Goal: Navigation & Orientation: Find specific page/section

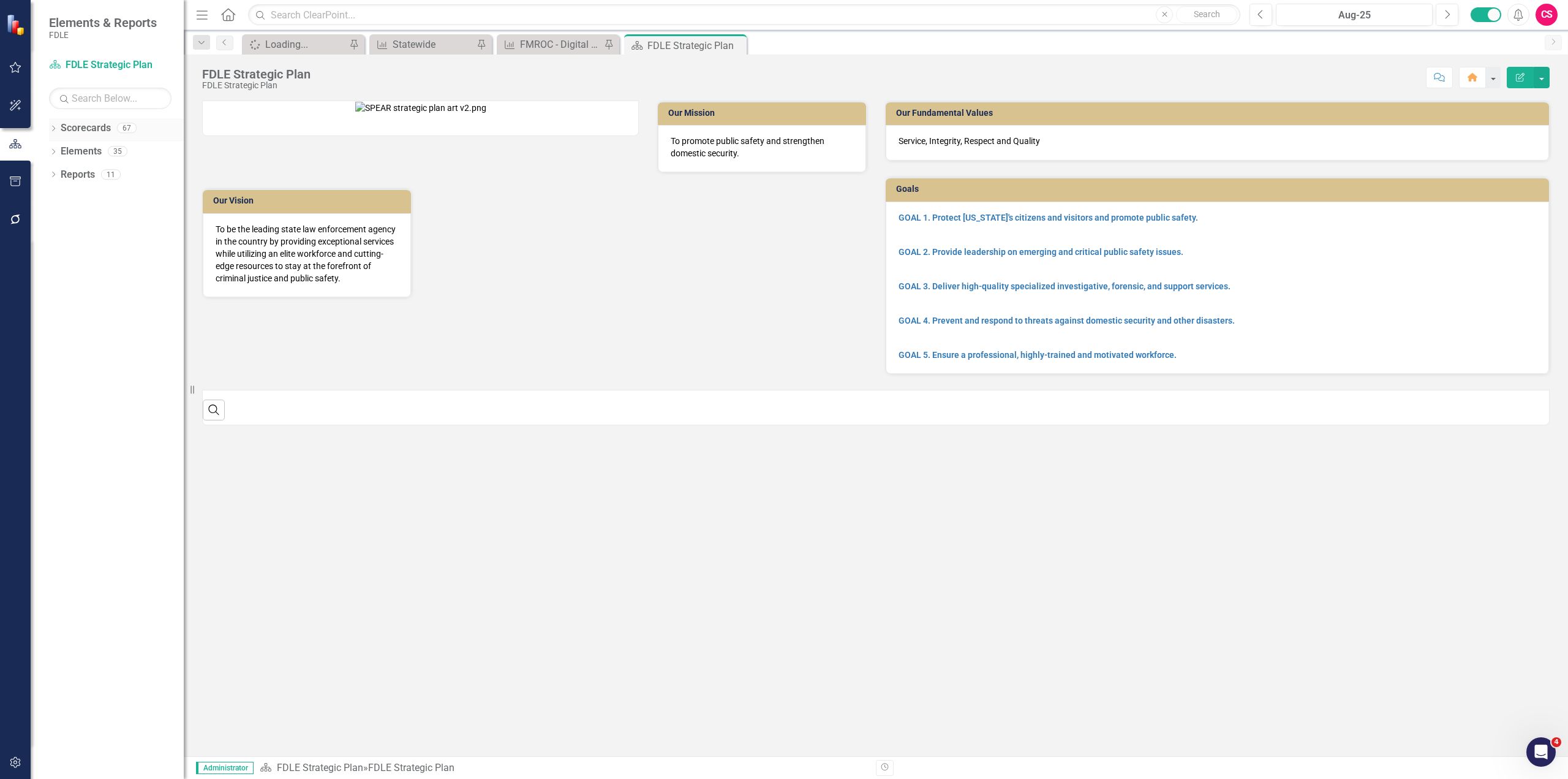
click at [53, 129] on icon "Dropdown" at bounding box center [53, 129] width 8 height 7
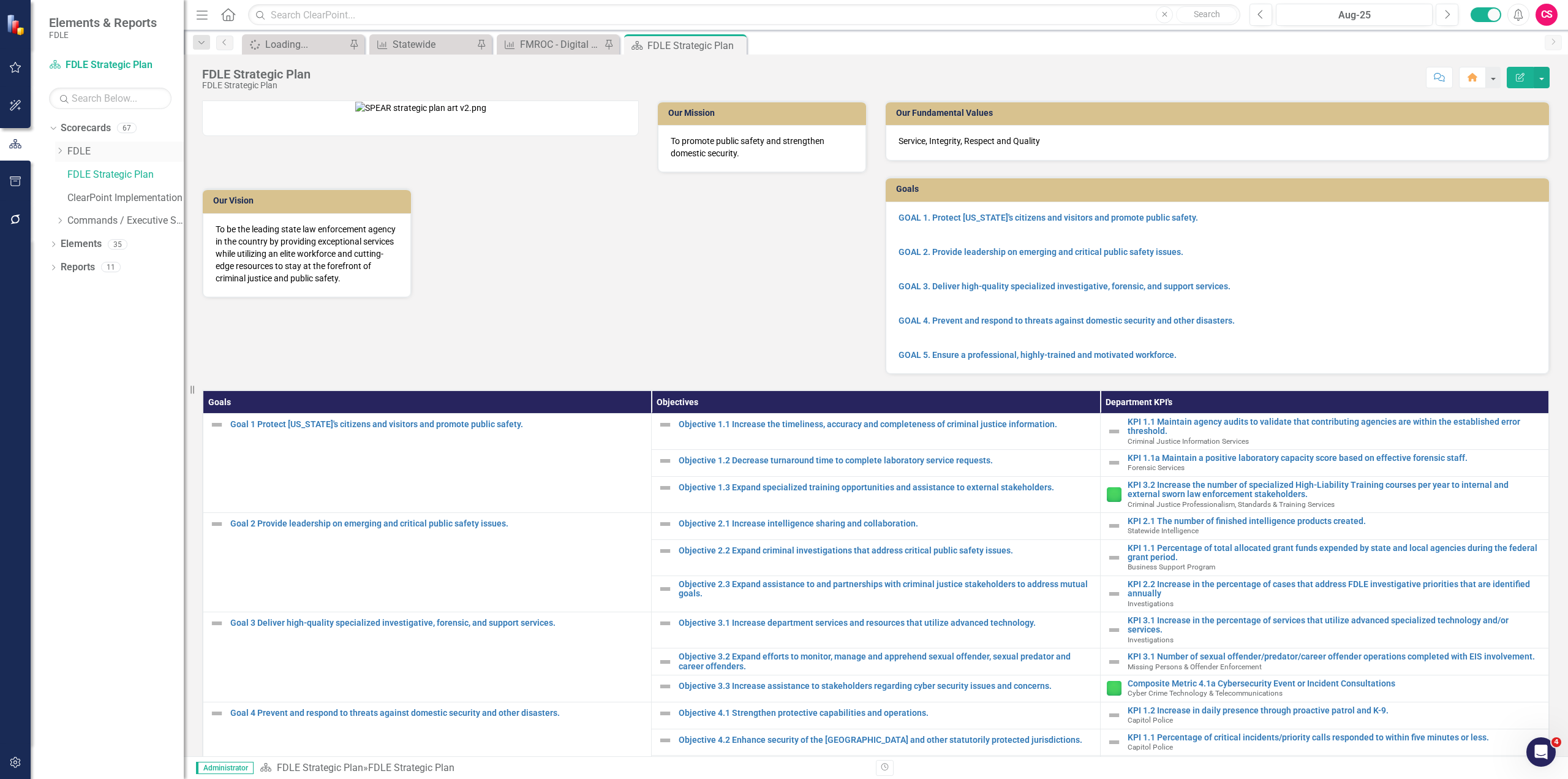
click at [57, 144] on div "Dropdown FDLE" at bounding box center [119, 152] width 129 height 20
click at [60, 148] on icon "Dropdown" at bounding box center [59, 150] width 9 height 7
click at [75, 242] on icon "Dropdown" at bounding box center [71, 243] width 9 height 7
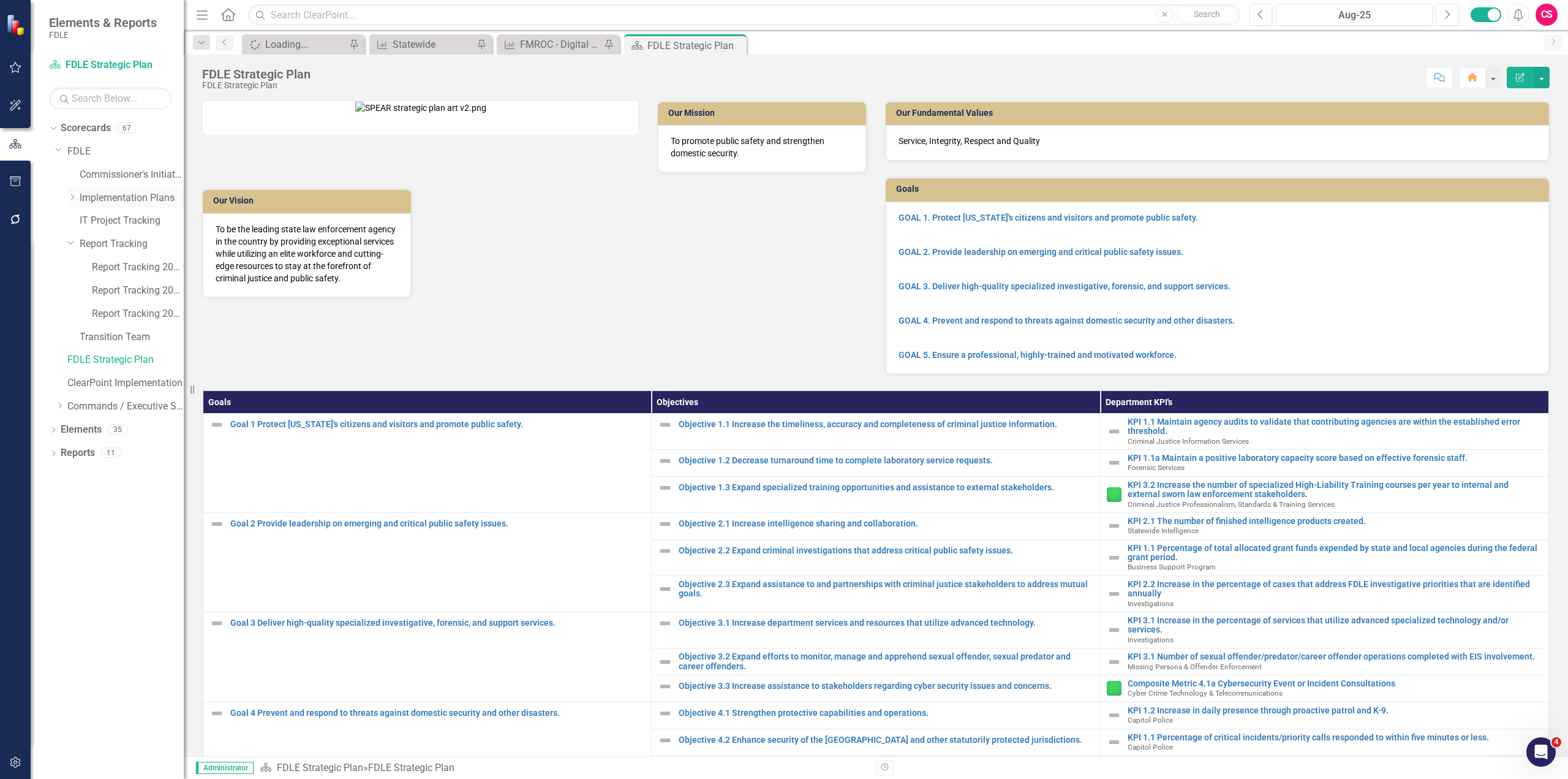
click at [74, 196] on icon "Dropdown" at bounding box center [71, 197] width 9 height 7
click at [63, 499] on icon "Dropdown" at bounding box center [59, 499] width 9 height 7
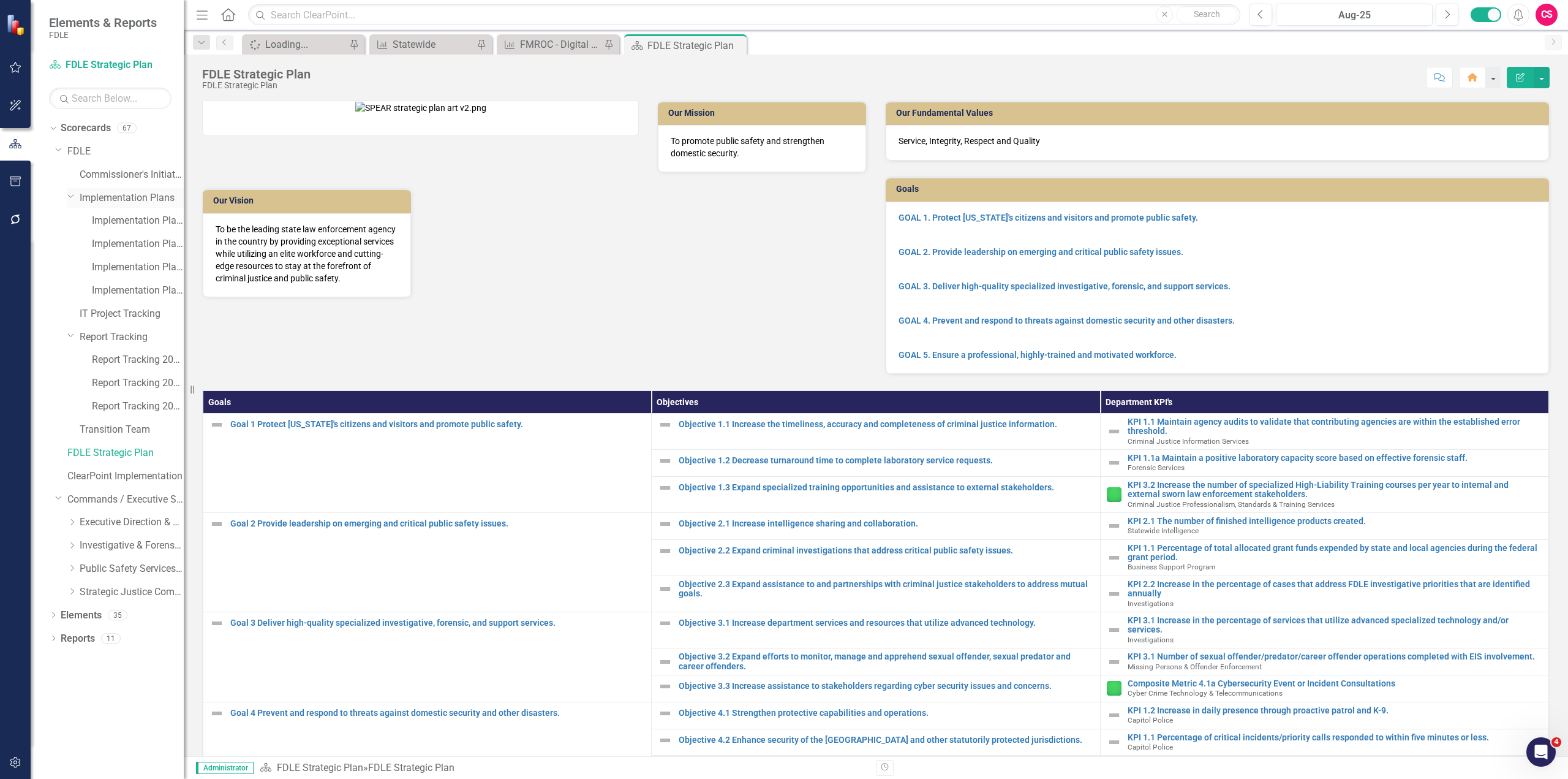
click at [69, 192] on icon "Dropdown" at bounding box center [70, 195] width 7 height 9
click at [57, 151] on icon "Dropdown" at bounding box center [58, 148] width 7 height 9
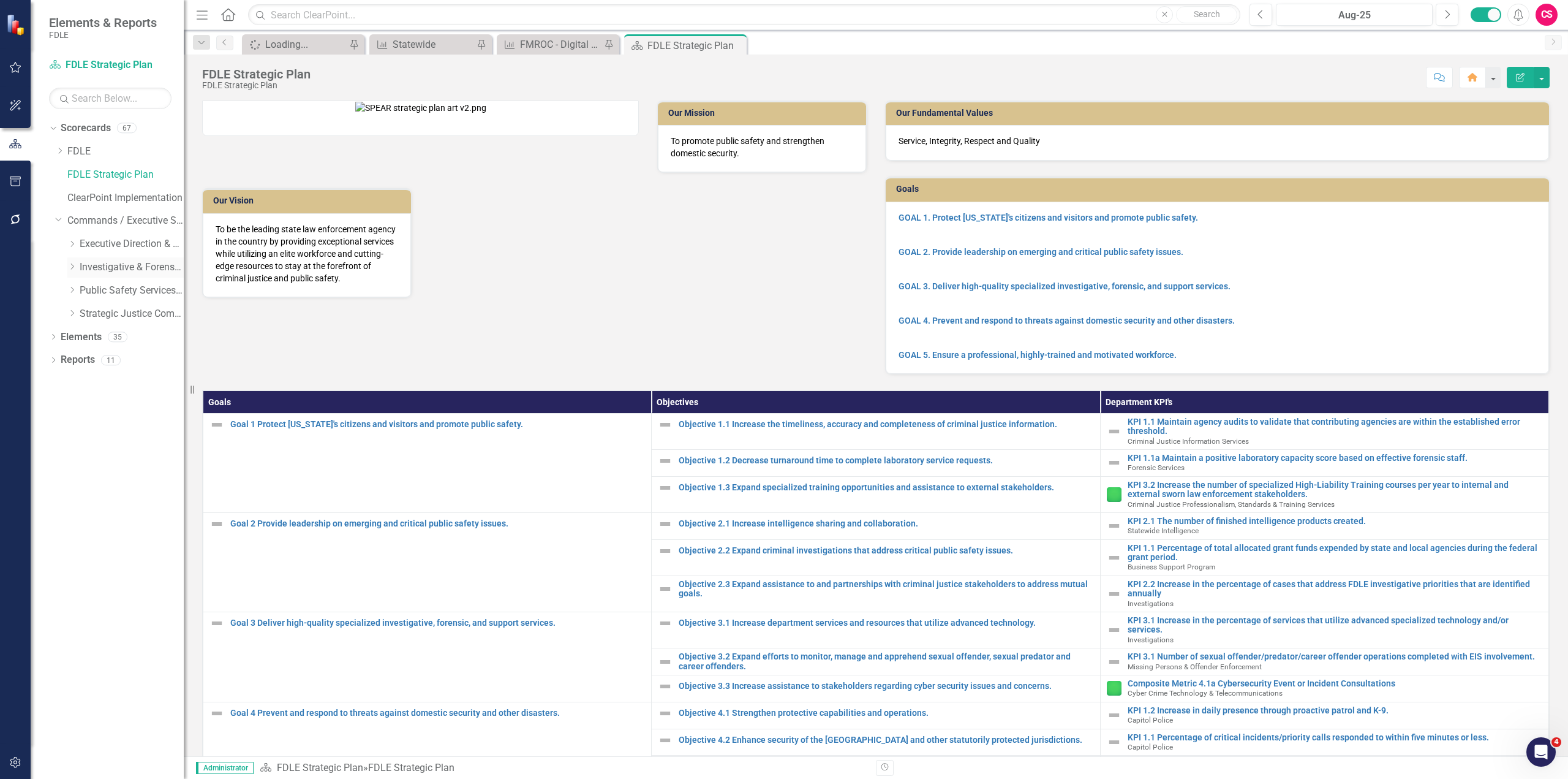
click at [74, 266] on icon "Dropdown" at bounding box center [71, 266] width 9 height 7
click at [82, 315] on icon "Dropdown" at bounding box center [84, 313] width 9 height 7
click at [119, 338] on link "Regional Operations Centers" at bounding box center [144, 337] width 80 height 14
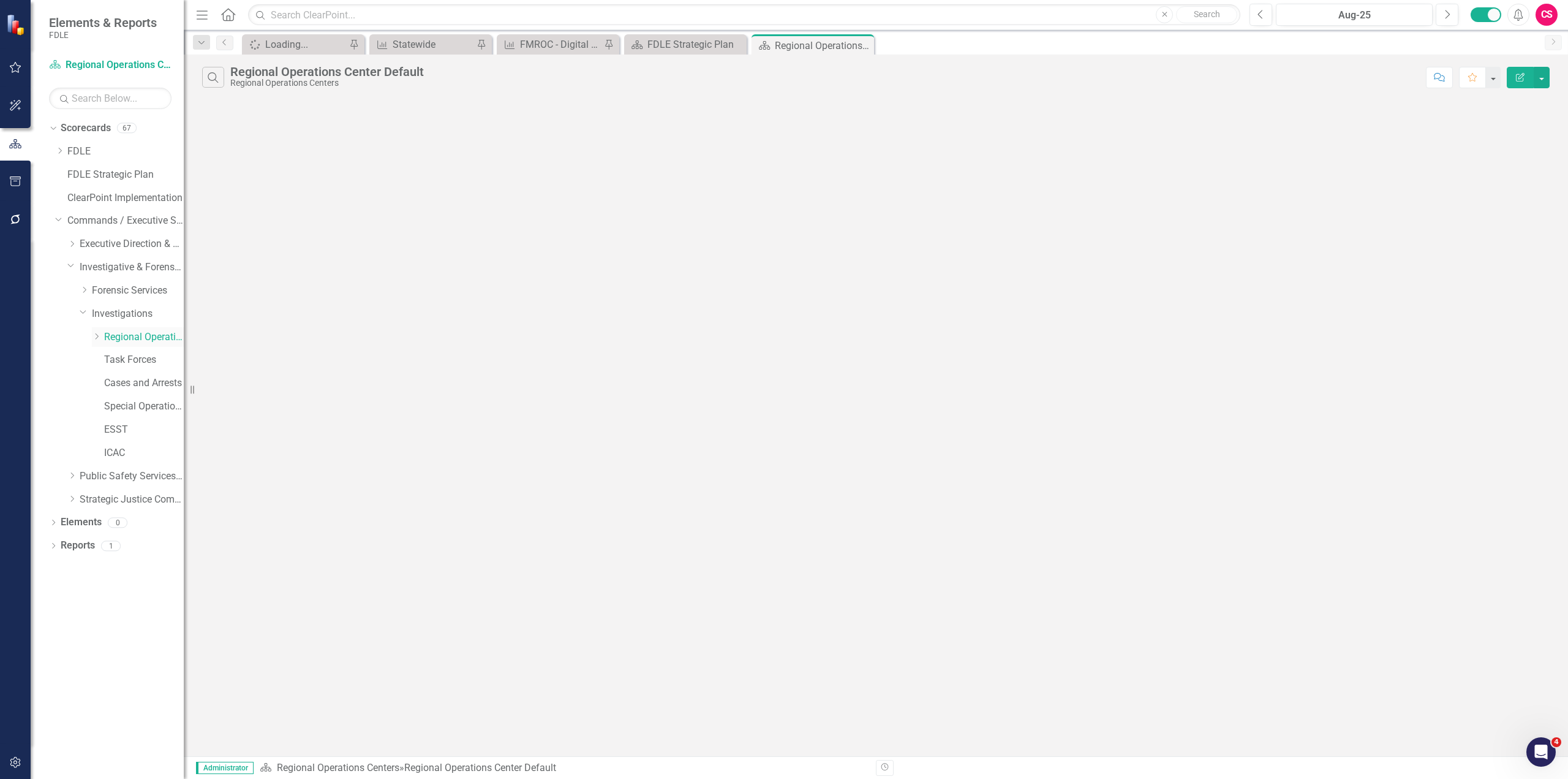
click at [95, 336] on icon "Dropdown" at bounding box center [96, 336] width 9 height 7
click at [132, 362] on link "FMROC" at bounding box center [149, 359] width 67 height 14
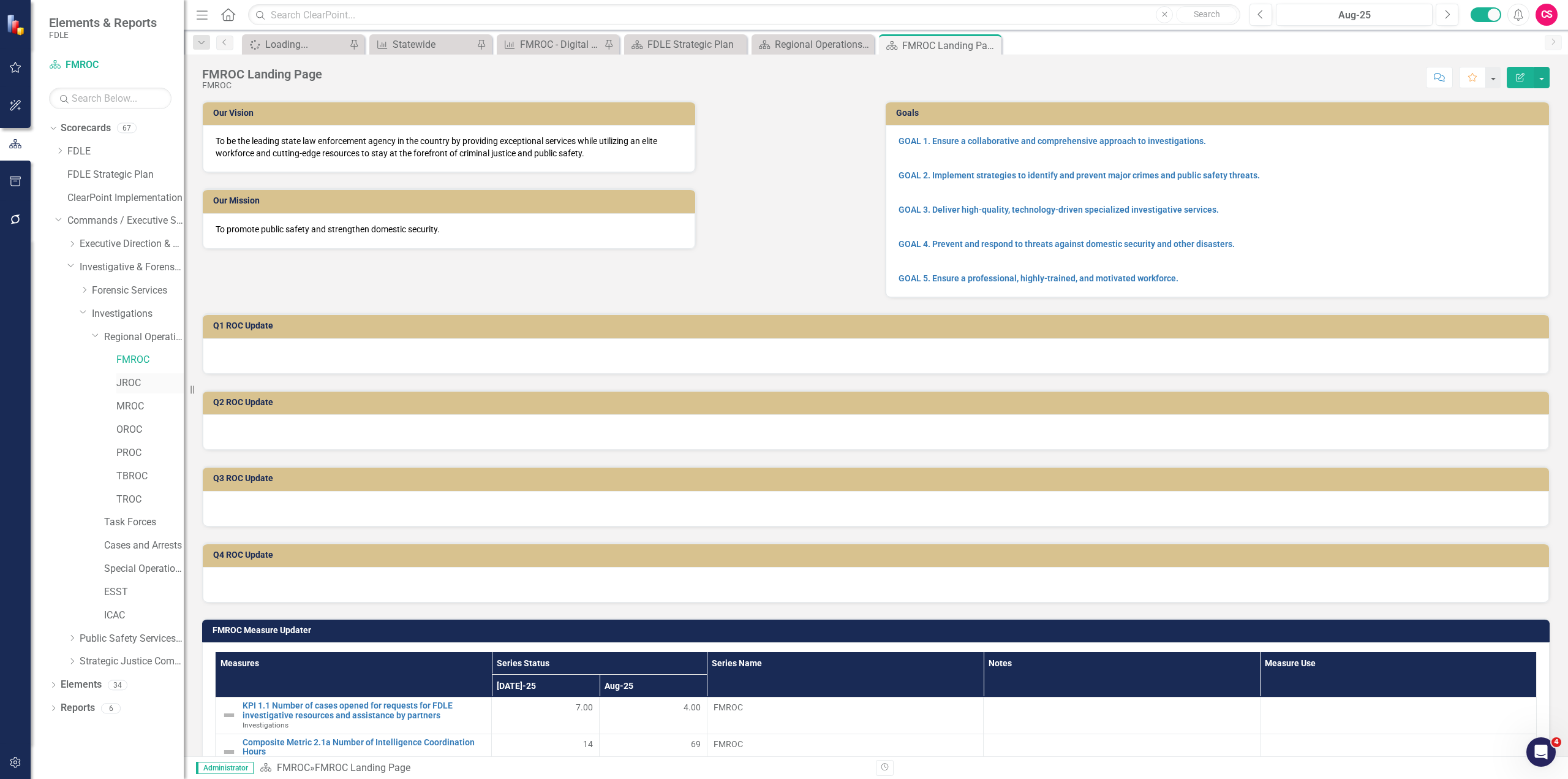
click at [134, 389] on link "JROC" at bounding box center [149, 382] width 67 height 14
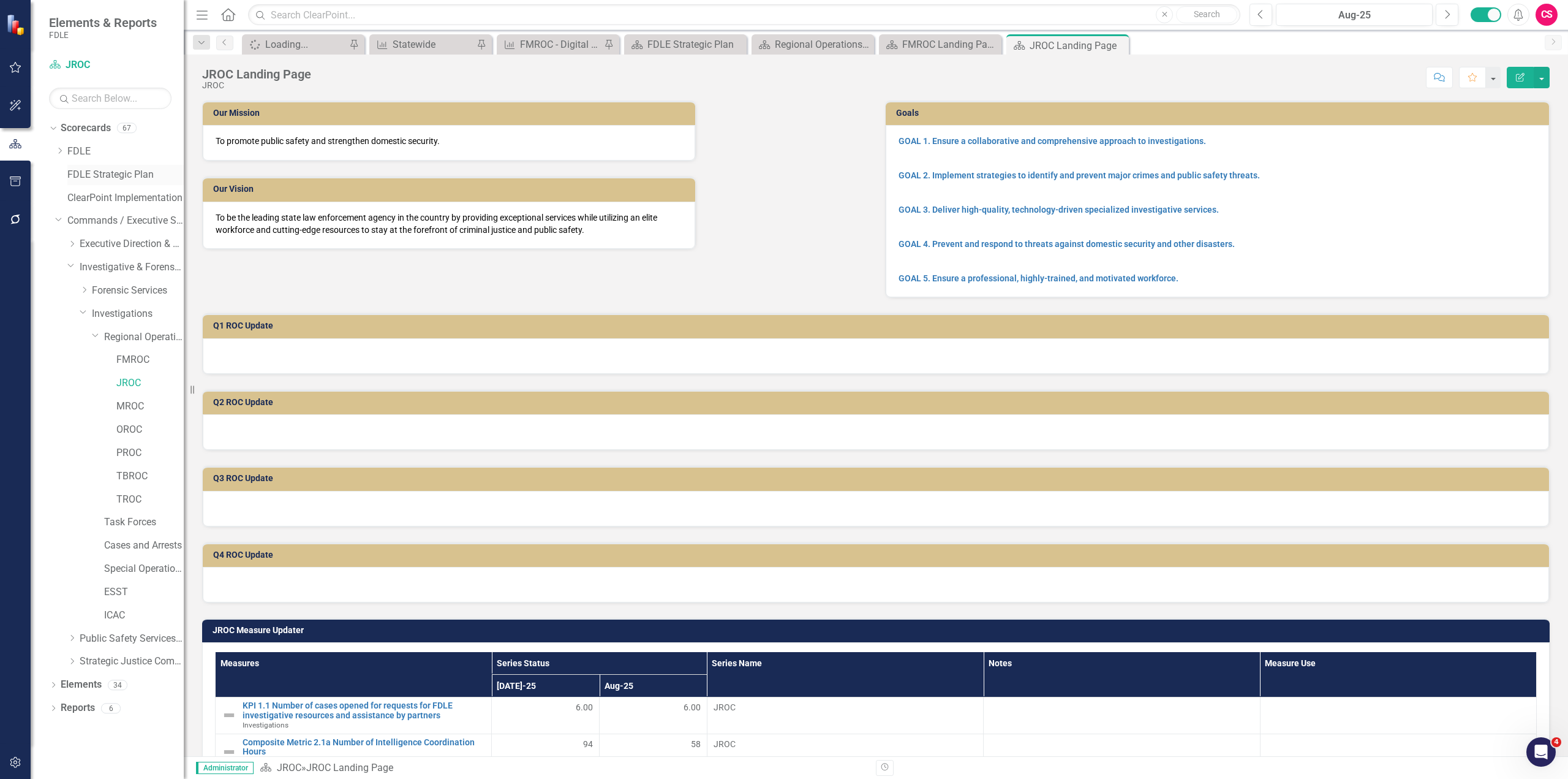
click at [119, 178] on link "FDLE Strategic Plan" at bounding box center [125, 174] width 116 height 14
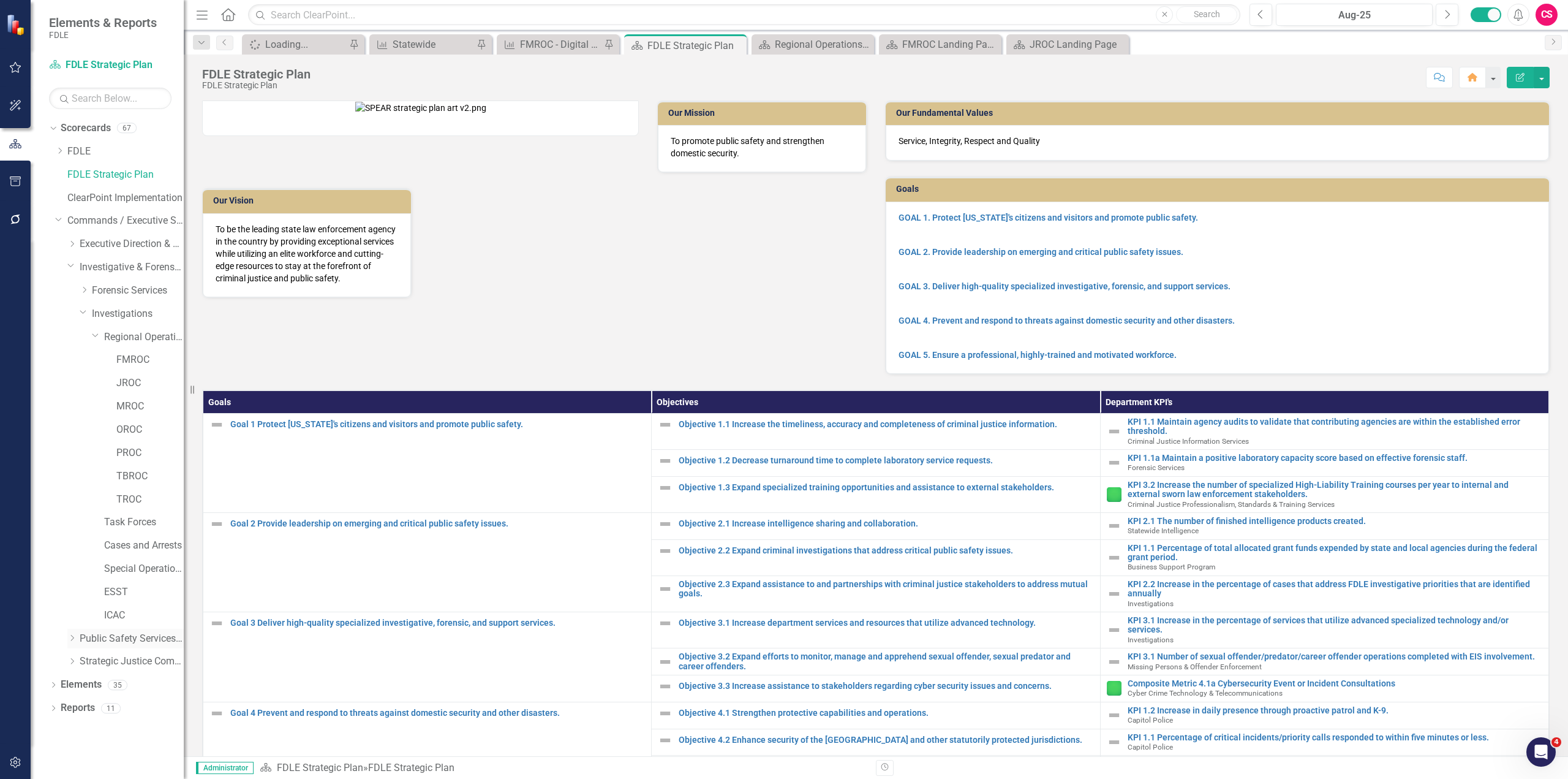
click at [75, 633] on div "Dropdown" at bounding box center [71, 638] width 9 height 11
click at [114, 640] on link "Public Safety Services Command" at bounding box center [132, 638] width 104 height 14
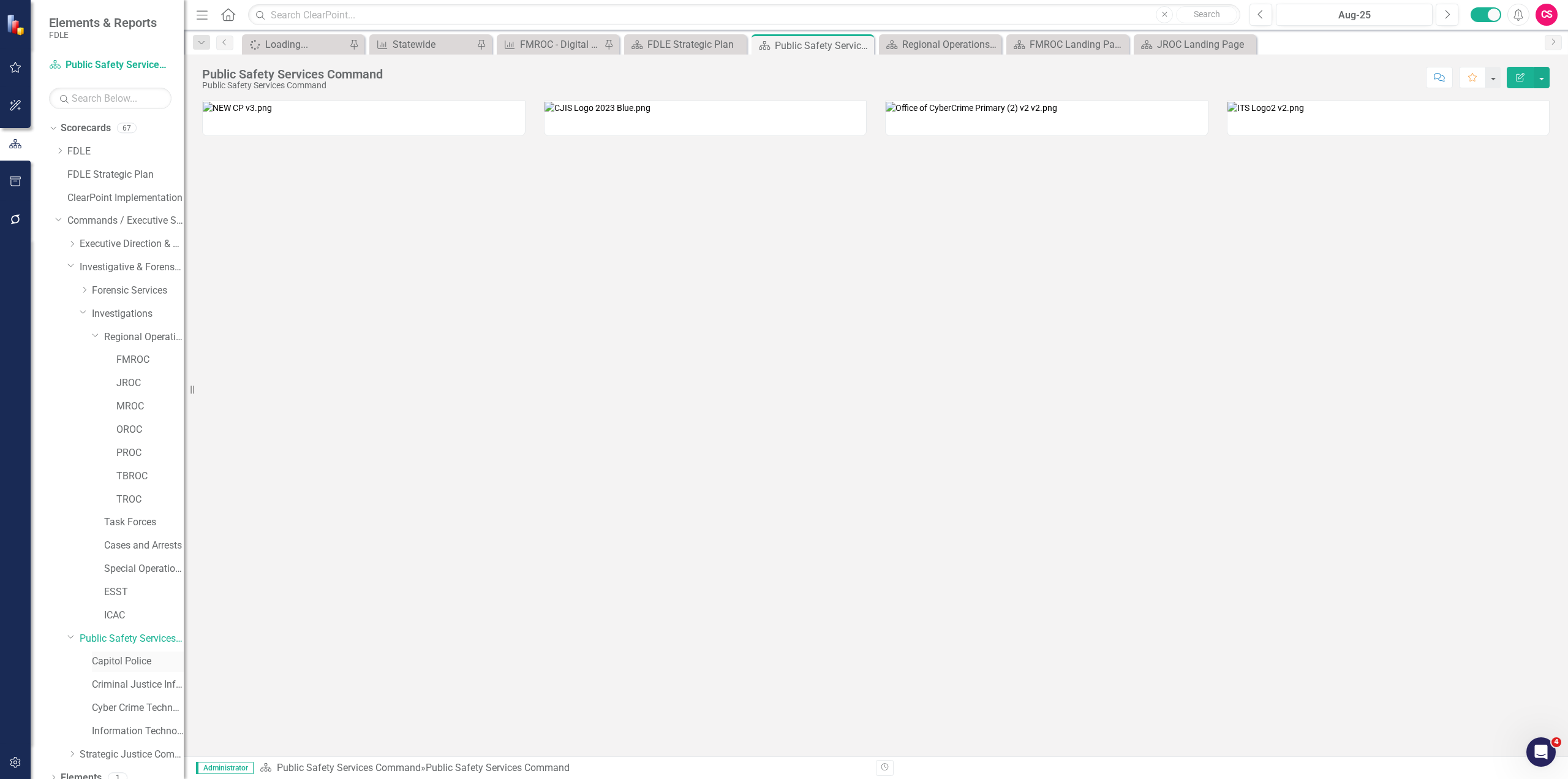
click at [109, 662] on link "Capitol Police" at bounding box center [138, 661] width 92 height 14
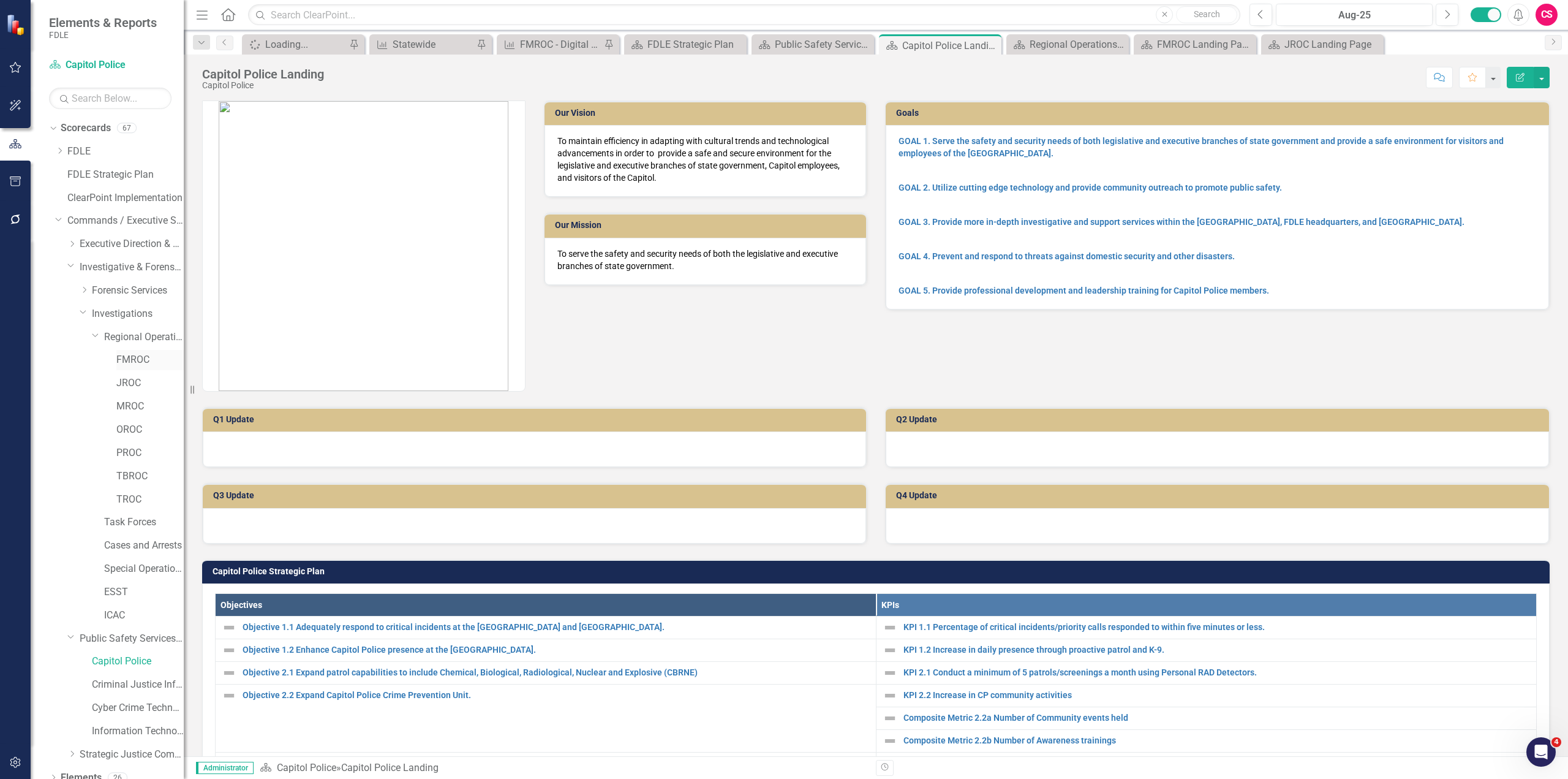
click at [129, 358] on link "FMROC" at bounding box center [149, 359] width 67 height 14
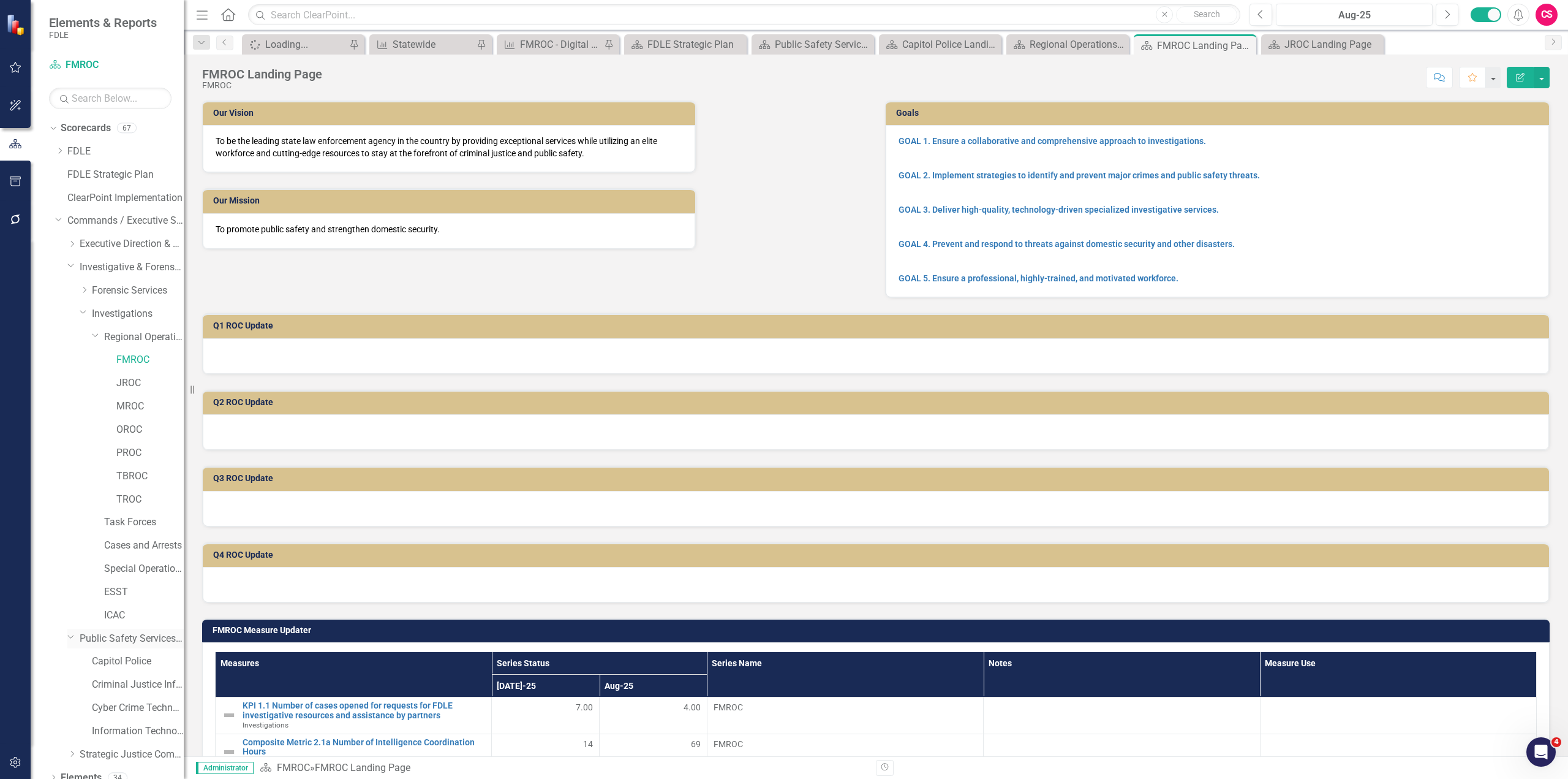
click at [137, 640] on link "Public Safety Services Command" at bounding box center [132, 638] width 104 height 14
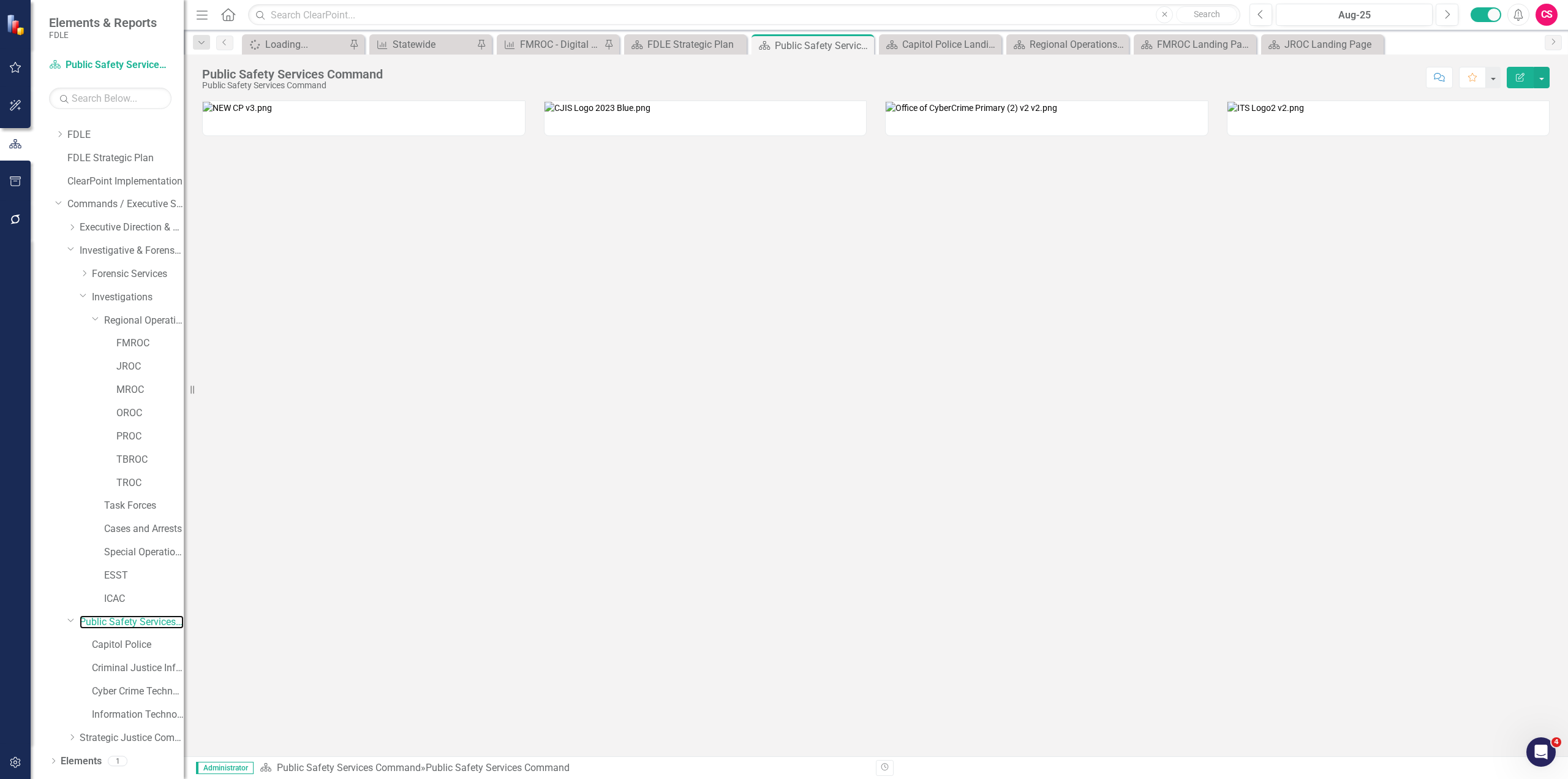
scroll to position [28, 0]
click at [1545, 14] on div "CS" at bounding box center [1546, 14] width 22 height 22
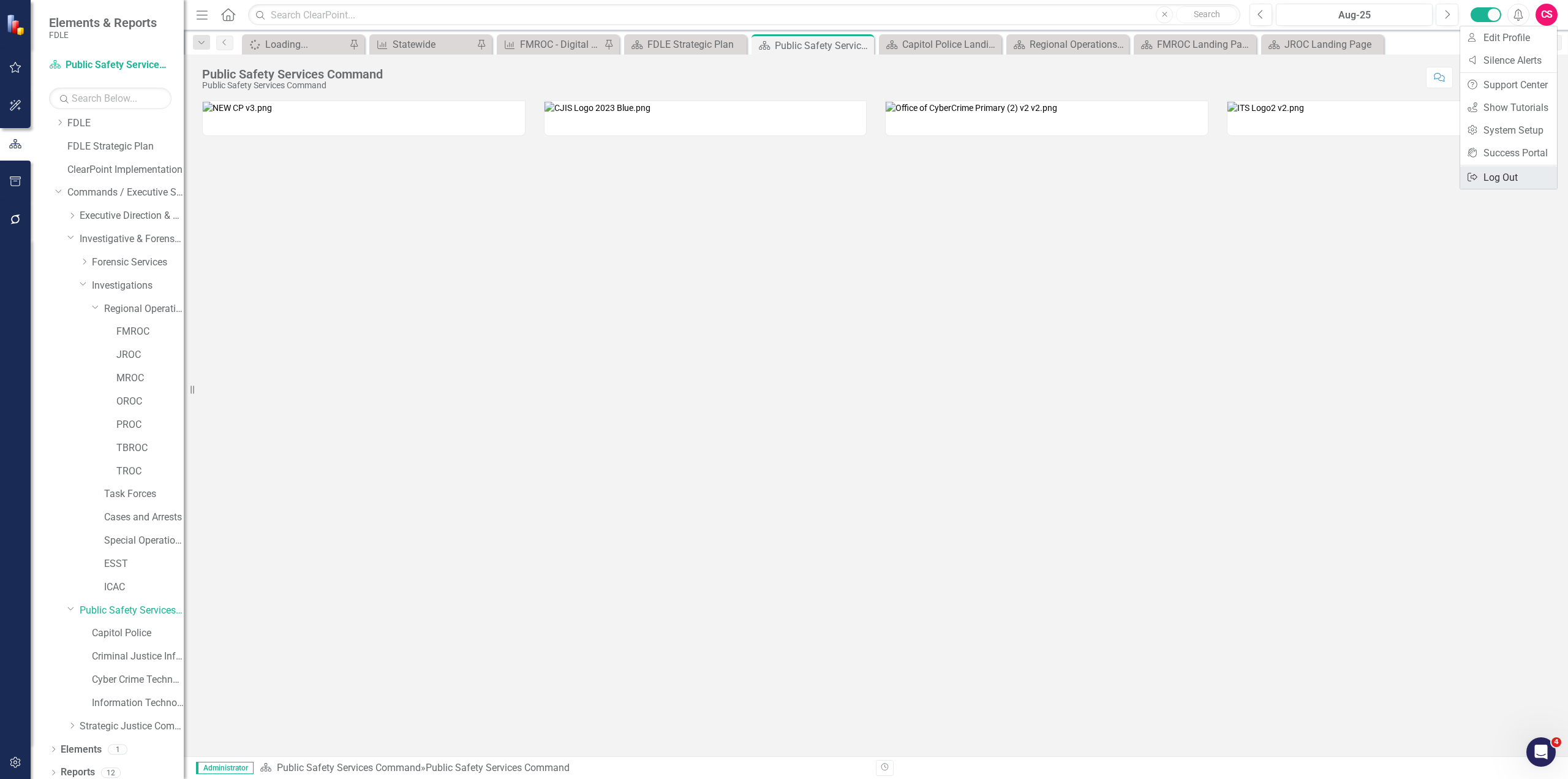
click at [1500, 179] on link "Logout Log Out" at bounding box center [1508, 177] width 97 height 22
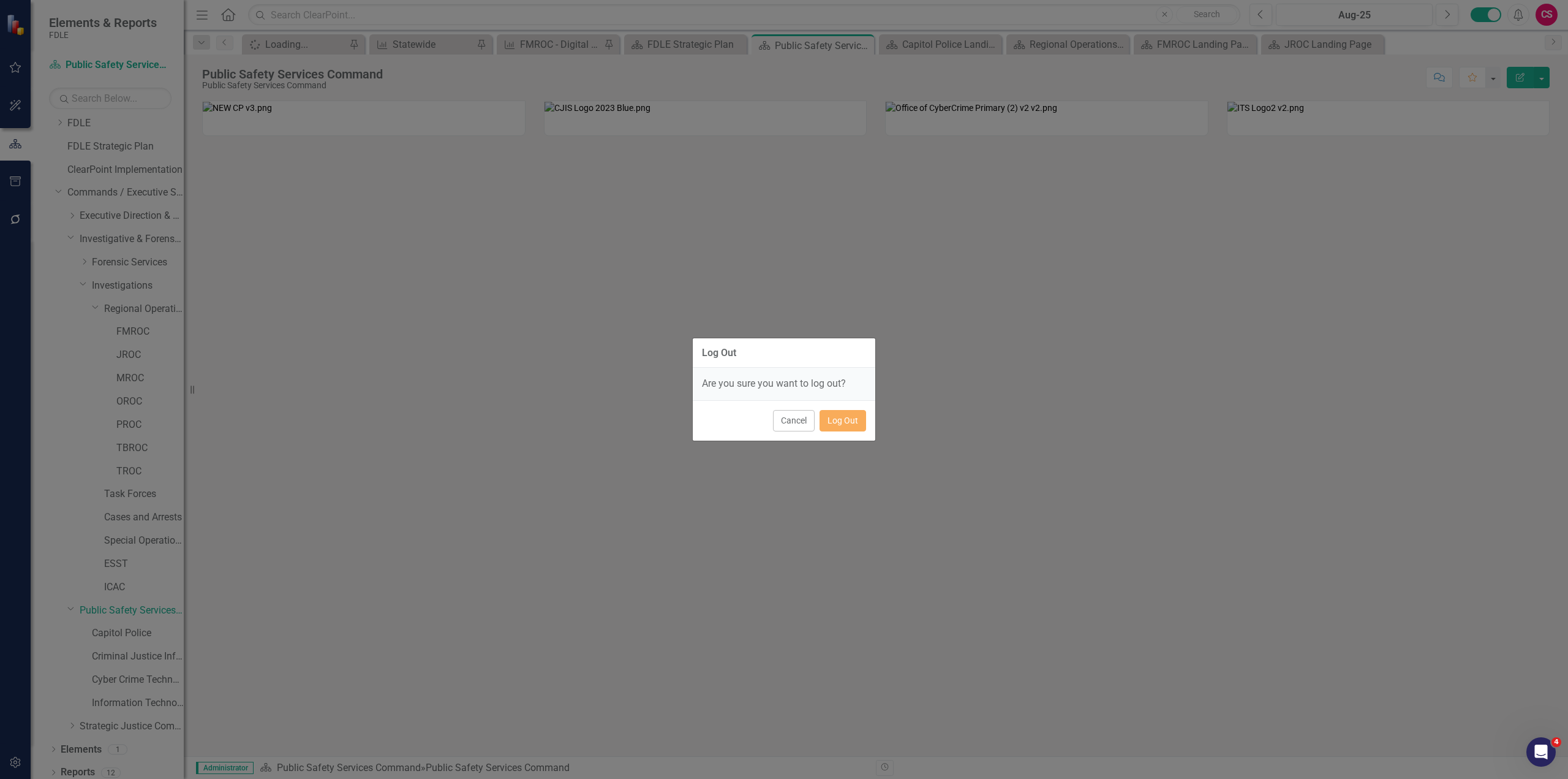
click at [857, 432] on div "Cancel Log Out" at bounding box center [784, 420] width 182 height 41
click at [849, 415] on button "Log Out" at bounding box center [842, 421] width 46 height 22
